Goal: Task Accomplishment & Management: Manage account settings

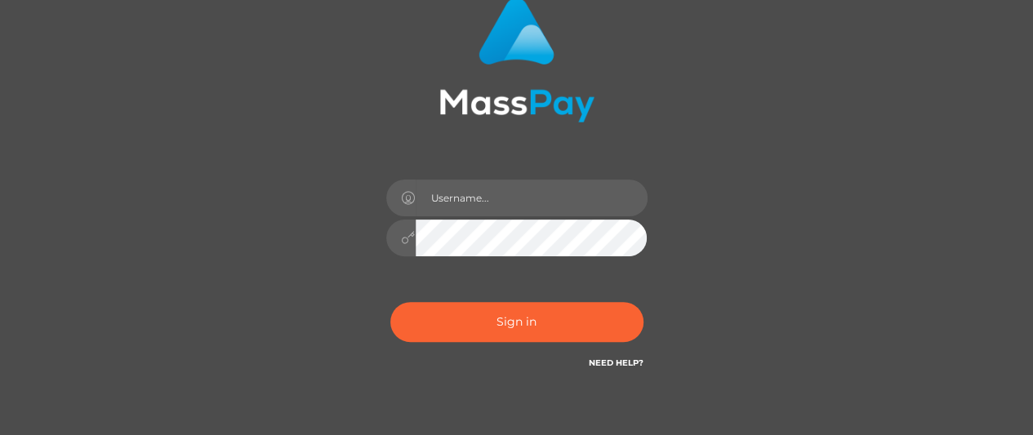
scroll to position [136, 0]
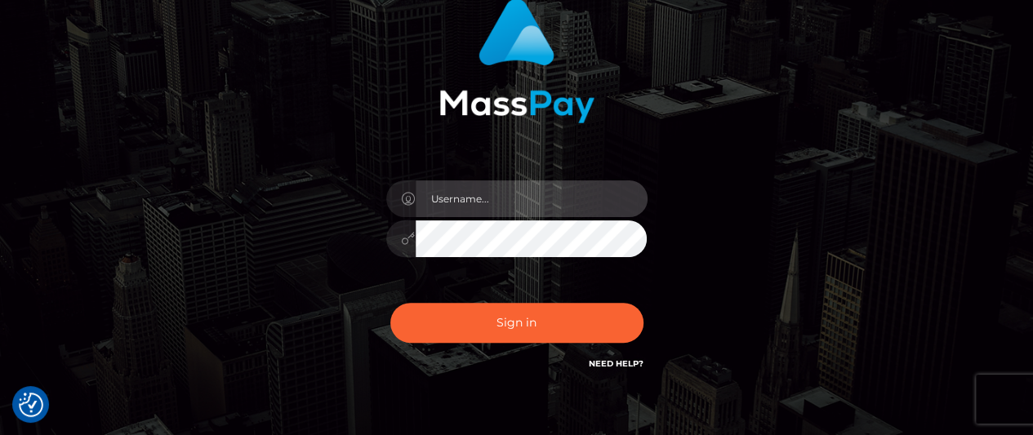
click at [511, 200] on input "text" at bounding box center [532, 198] width 232 height 37
type input "[EMAIL_ADDRESS][DOMAIN_NAME]"
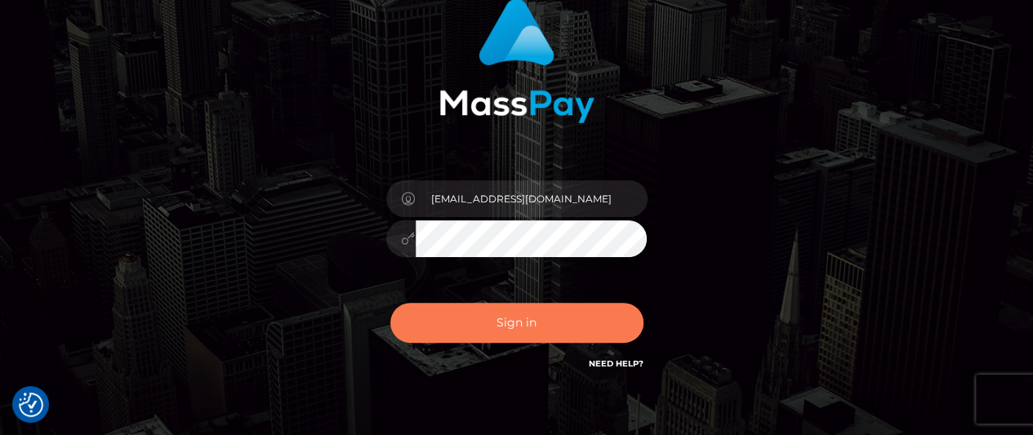
click at [519, 316] on button "Sign in" at bounding box center [516, 323] width 253 height 40
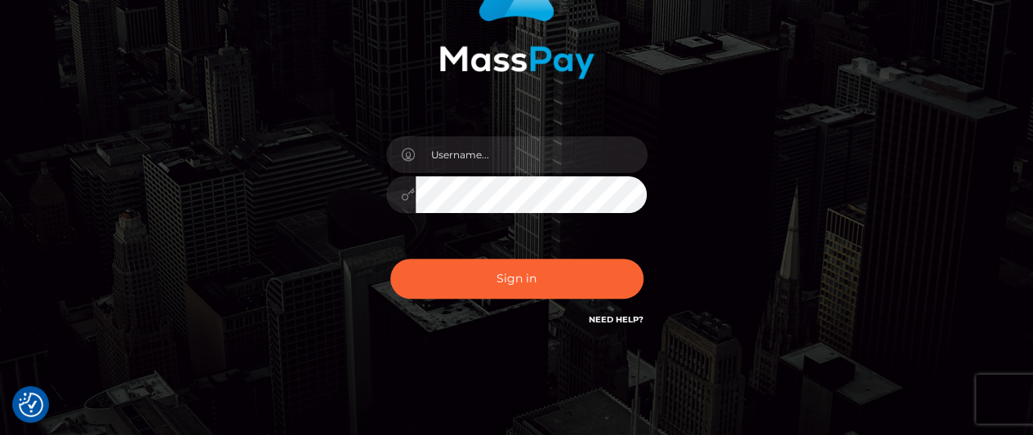
scroll to position [180, 0]
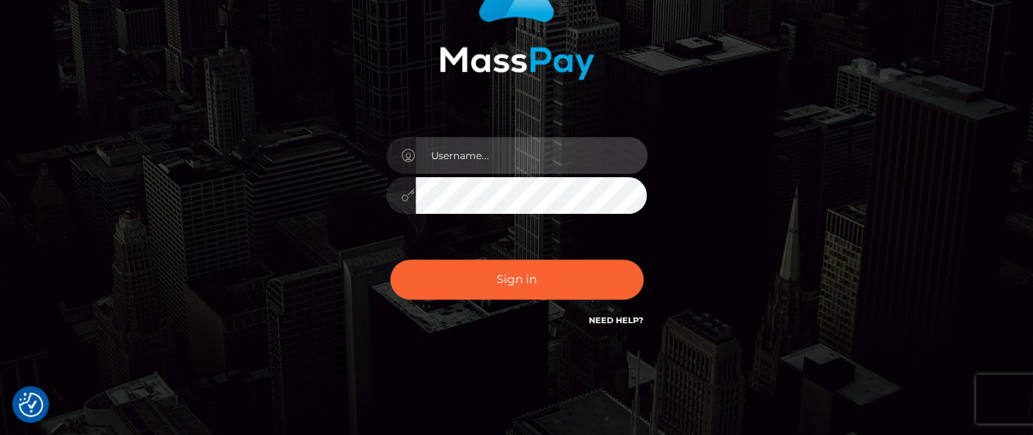
click at [463, 169] on input "text" at bounding box center [532, 155] width 232 height 37
type input "[EMAIL_ADDRESS][DOMAIN_NAME]"
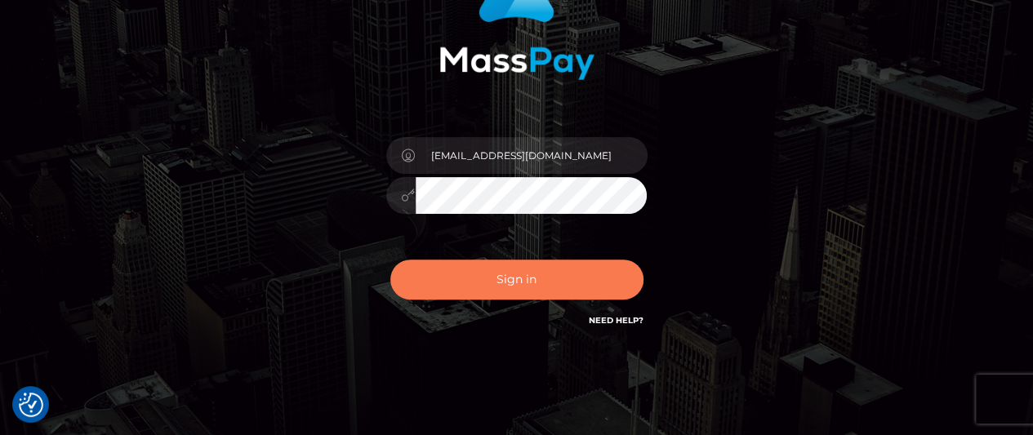
click at [547, 274] on button "Sign in" at bounding box center [516, 280] width 253 height 40
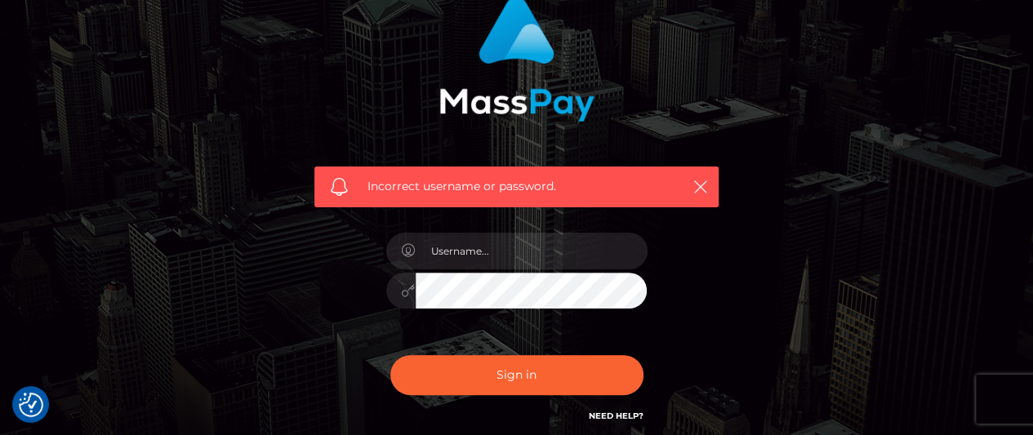
scroll to position [137, 0]
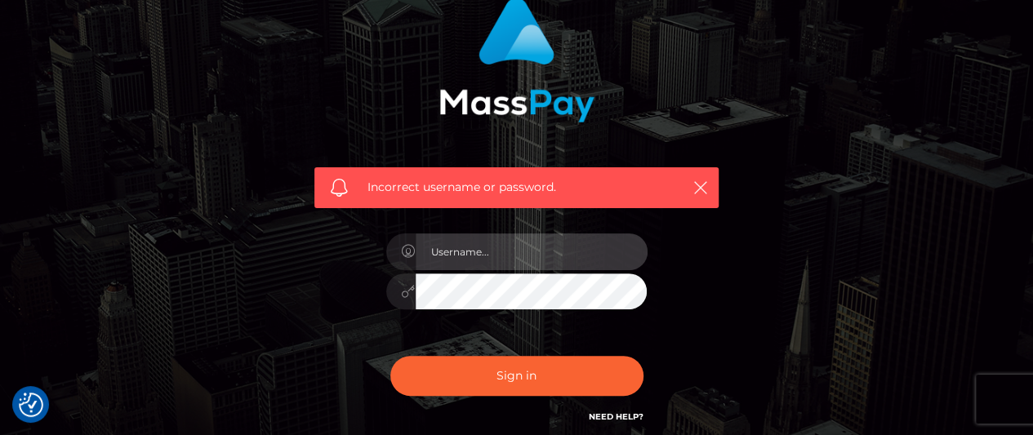
click at [474, 250] on input "text" at bounding box center [532, 252] width 232 height 37
type input "[EMAIL_ADDRESS][DOMAIN_NAME]"
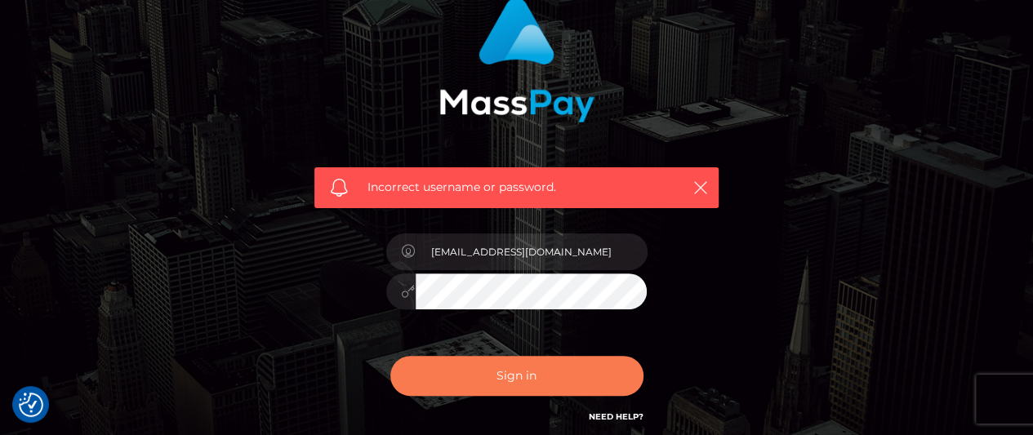
click at [519, 370] on button "Sign in" at bounding box center [516, 376] width 253 height 40
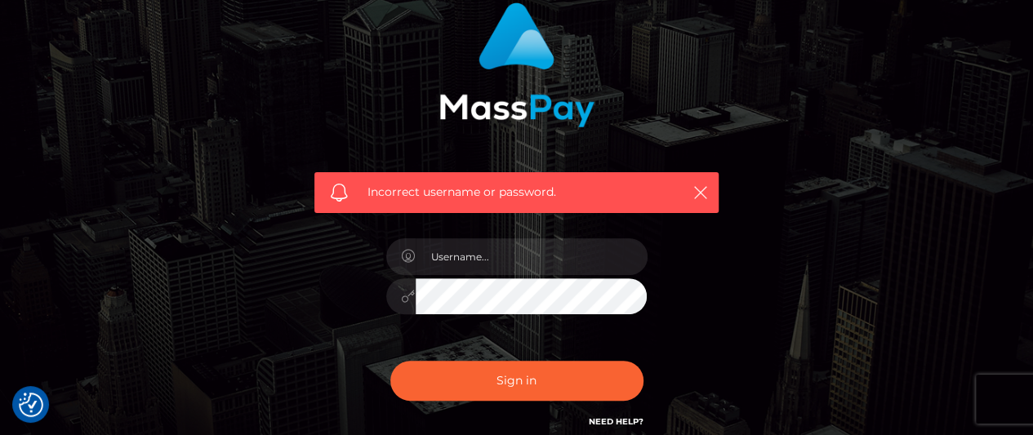
scroll to position [133, 0]
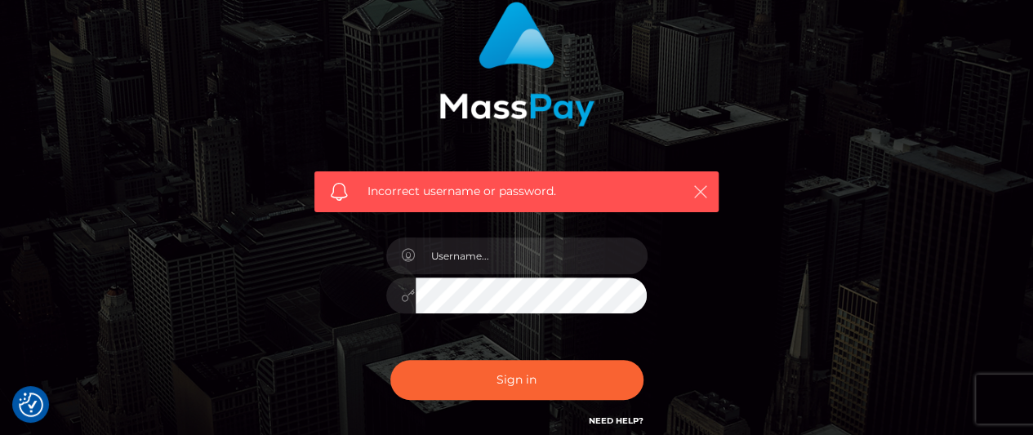
click at [701, 189] on icon "button" at bounding box center [701, 192] width 16 height 16
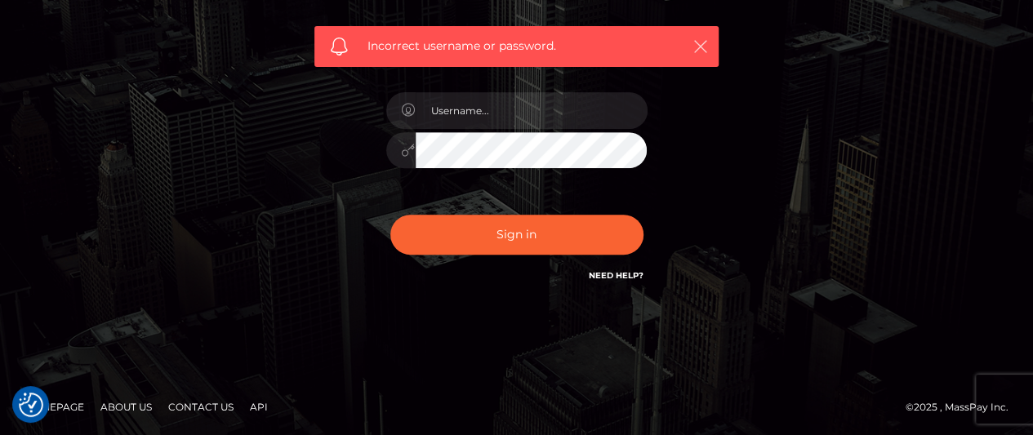
scroll to position [201, 0]
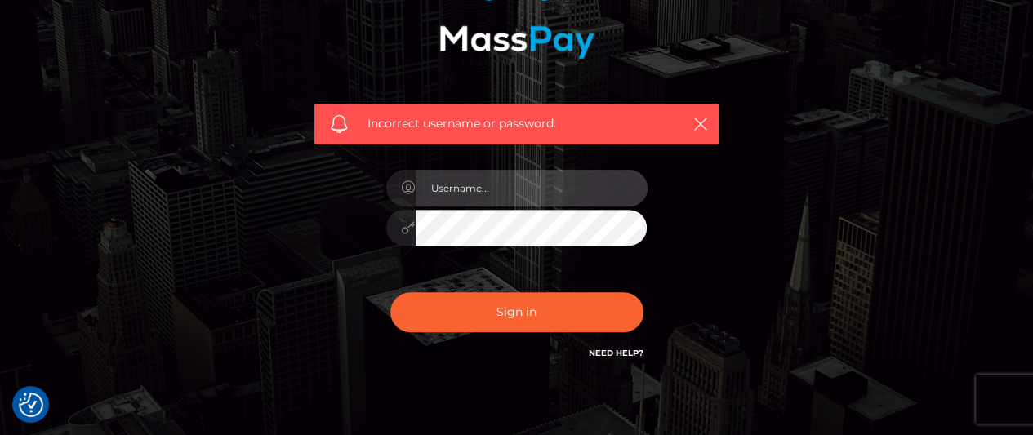
click at [490, 194] on input "text" at bounding box center [532, 188] width 232 height 37
type input "[EMAIL_ADDRESS][DOMAIN_NAME]"
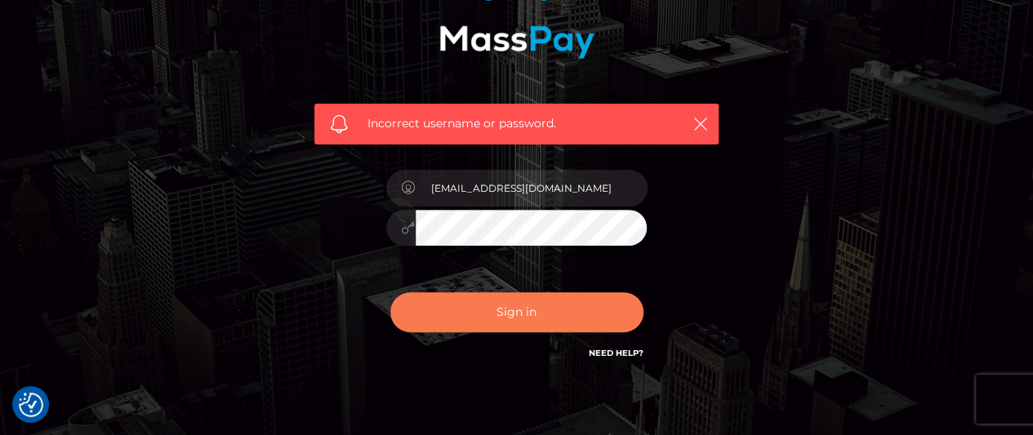
click at [507, 309] on button "Sign in" at bounding box center [516, 312] width 253 height 40
